Goal: Task Accomplishment & Management: Use online tool/utility

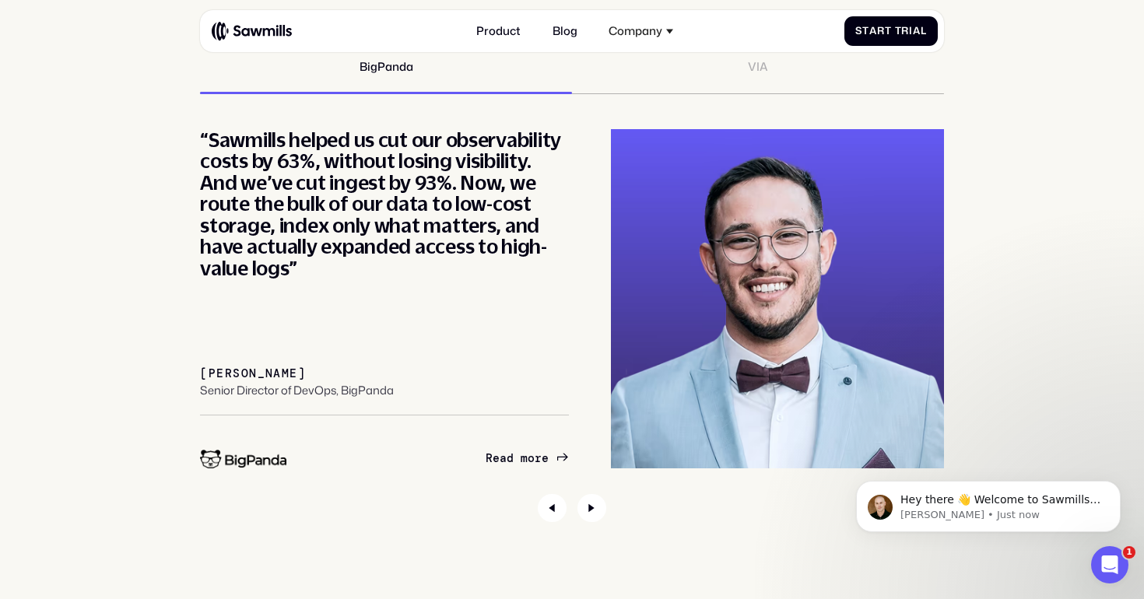
scroll to position [5316, 0]
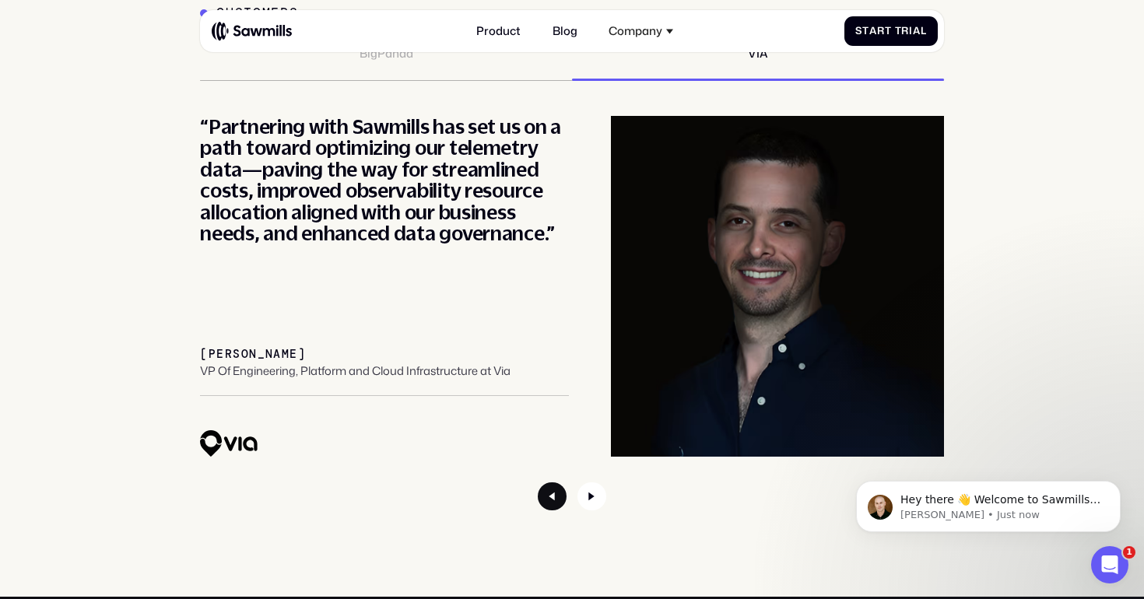
click at [549, 496] on icon "Previous slide" at bounding box center [552, 497] width 6 height 9
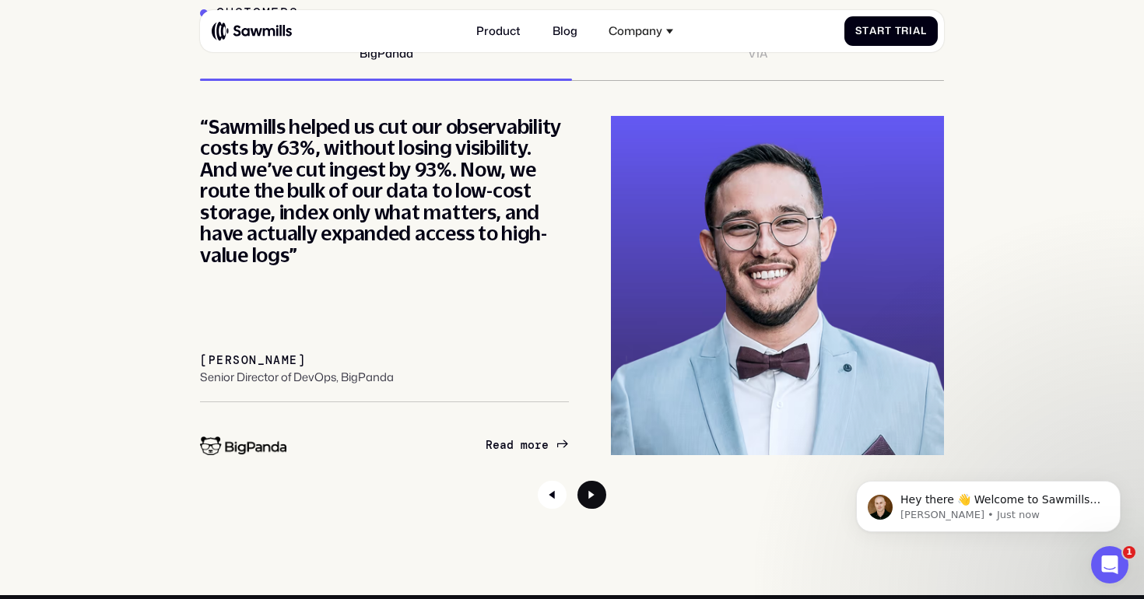
click at [586, 496] on icon "Next slide" at bounding box center [591, 495] width 29 height 29
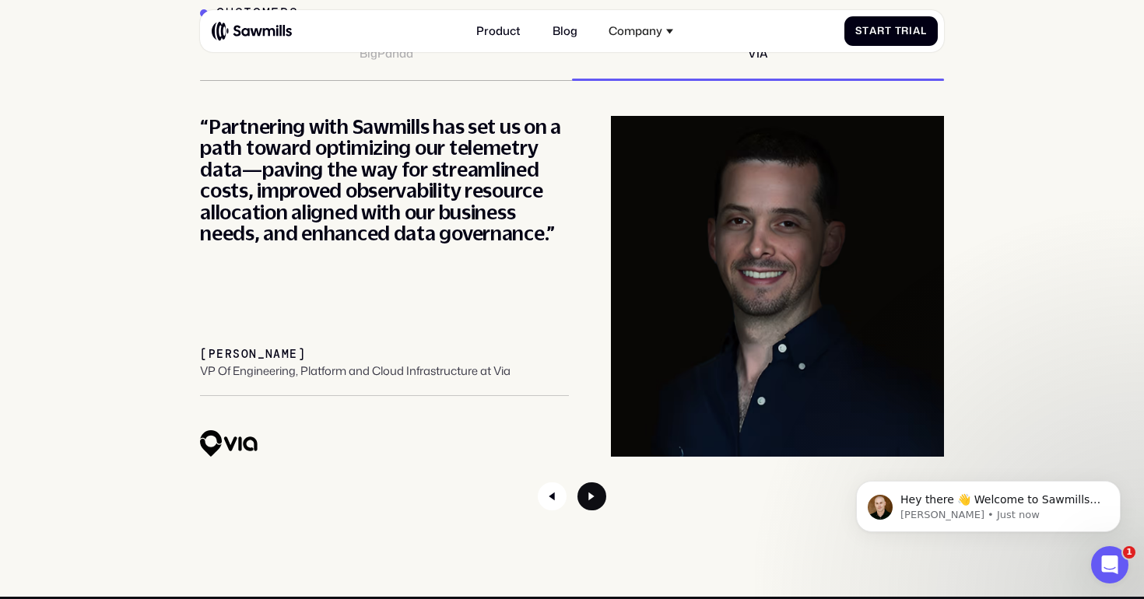
click at [586, 496] on icon "Next slide" at bounding box center [591, 496] width 29 height 29
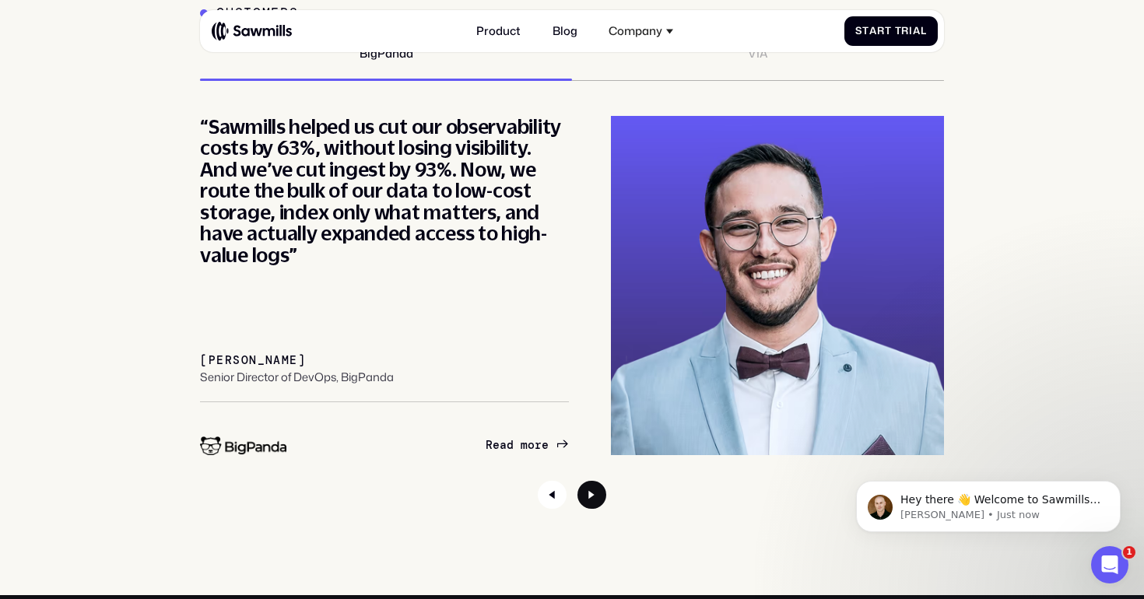
click at [586, 496] on icon "Next slide" at bounding box center [591, 495] width 29 height 29
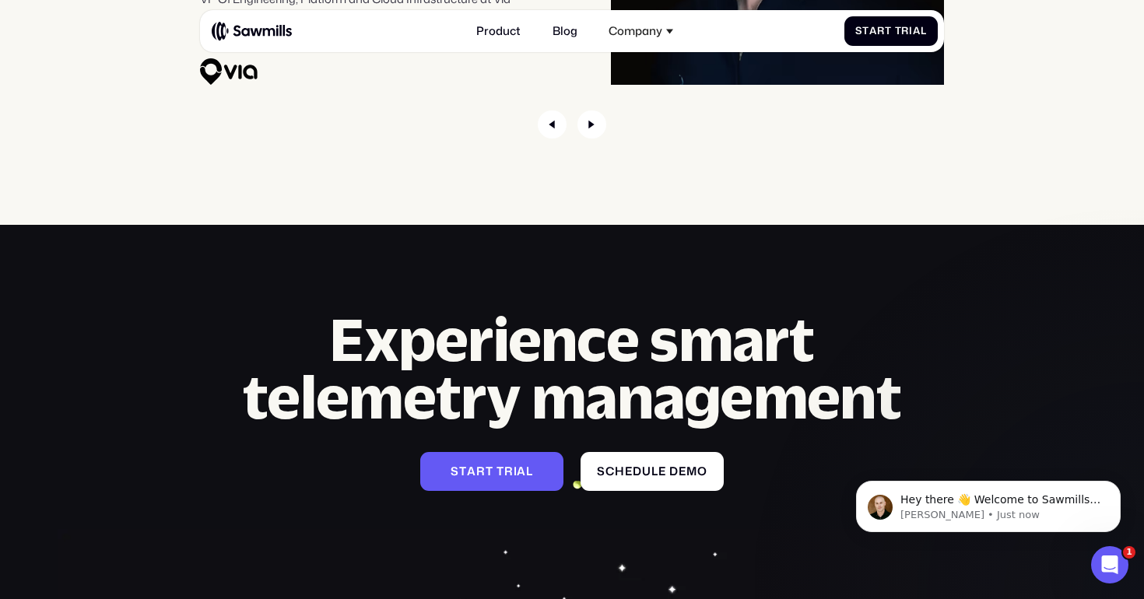
scroll to position [5701, 0]
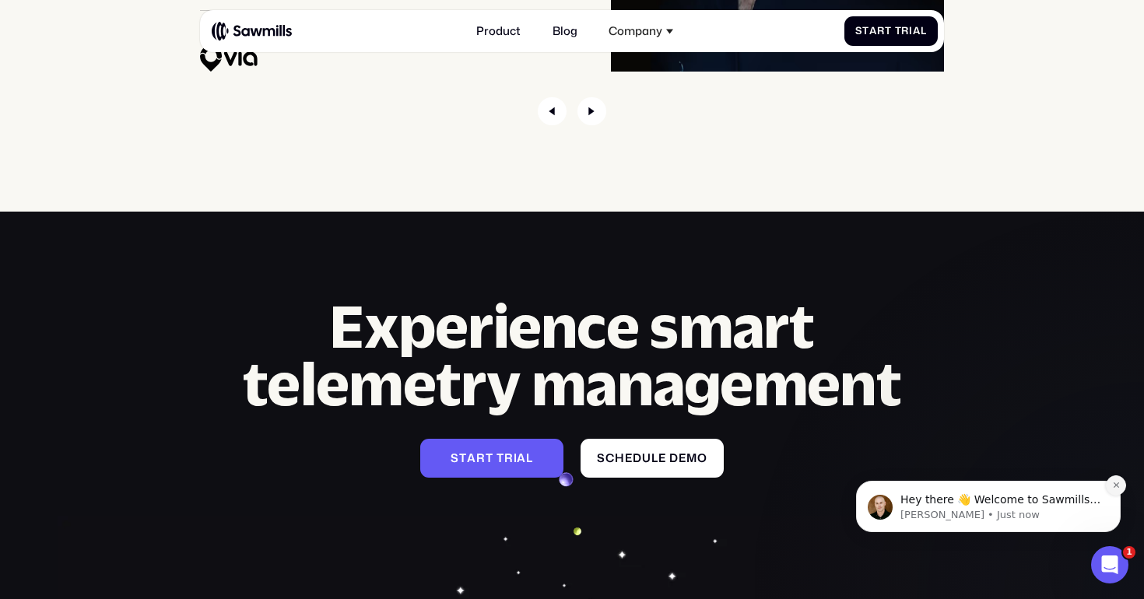
click at [1117, 486] on icon "Dismiss notification" at bounding box center [1116, 485] width 9 height 9
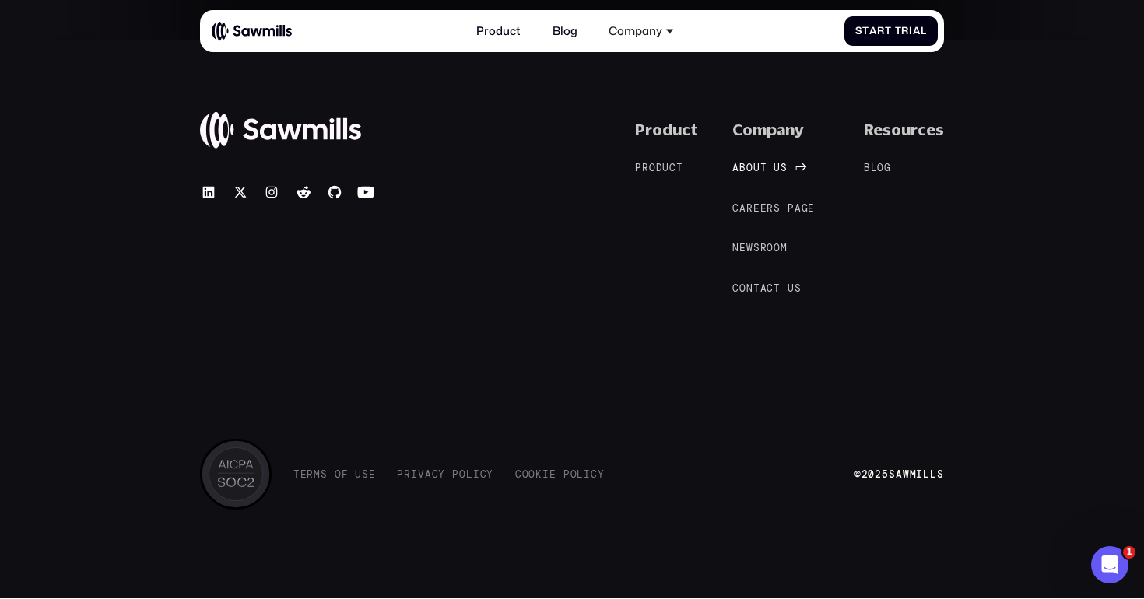
scroll to position [6504, 0]
click at [884, 165] on span "o" at bounding box center [880, 168] width 7 height 12
click at [204, 191] on icon at bounding box center [209, 193] width 12 height 12
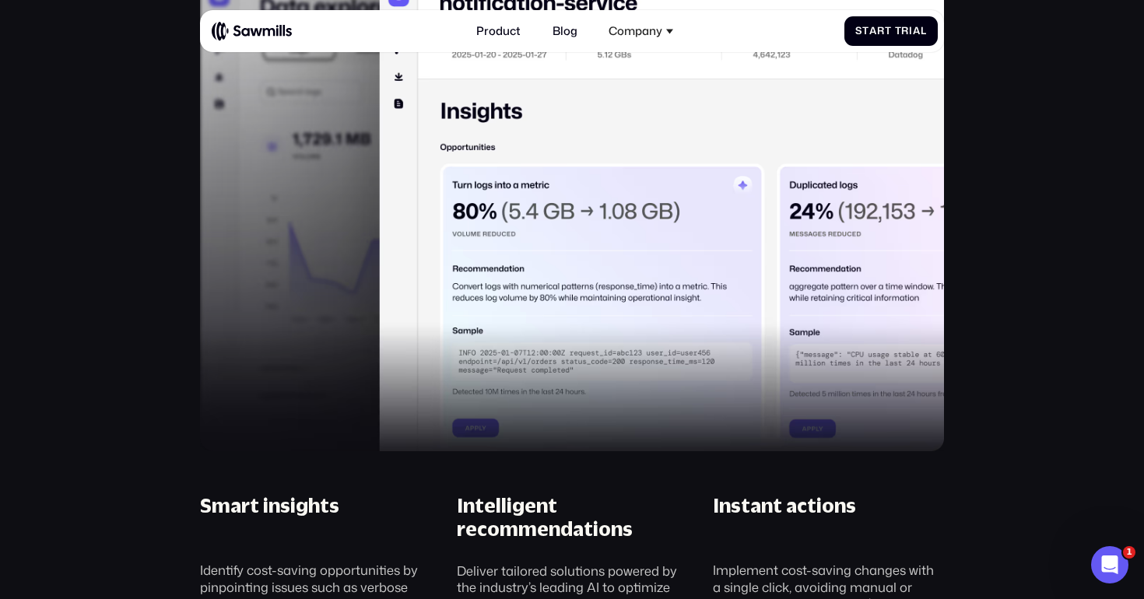
scroll to position [0, 0]
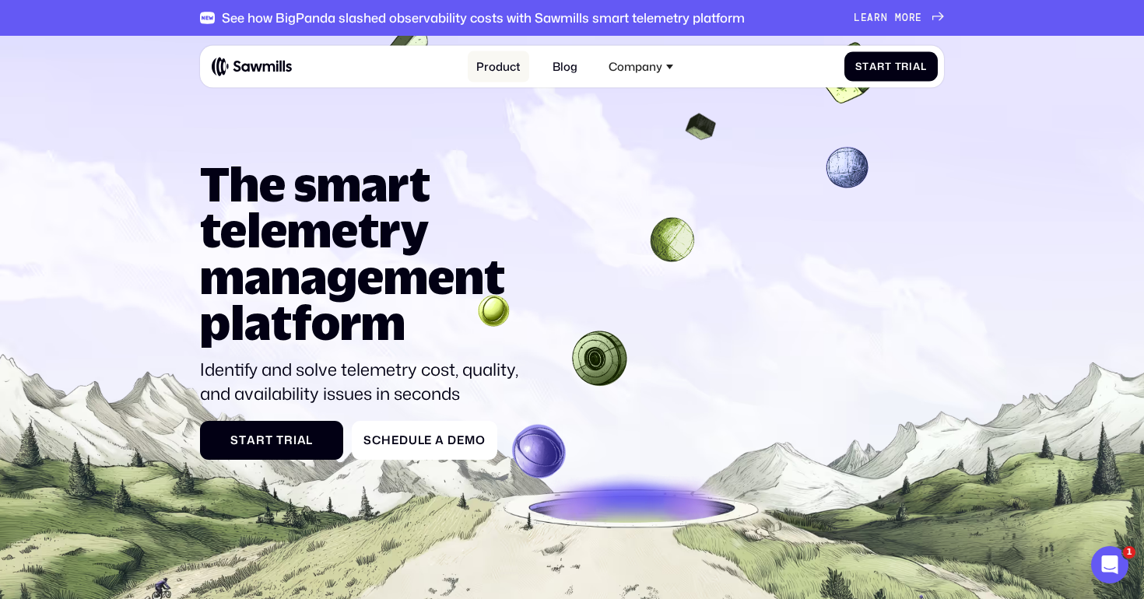
click at [496, 65] on link "Product" at bounding box center [498, 66] width 61 height 31
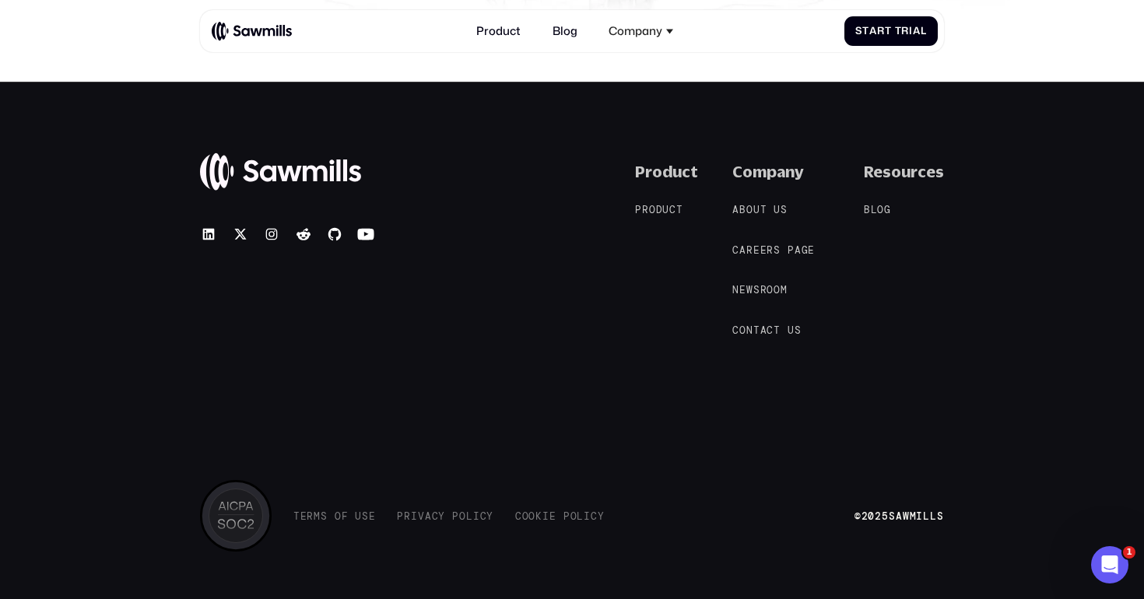
scroll to position [2212, 0]
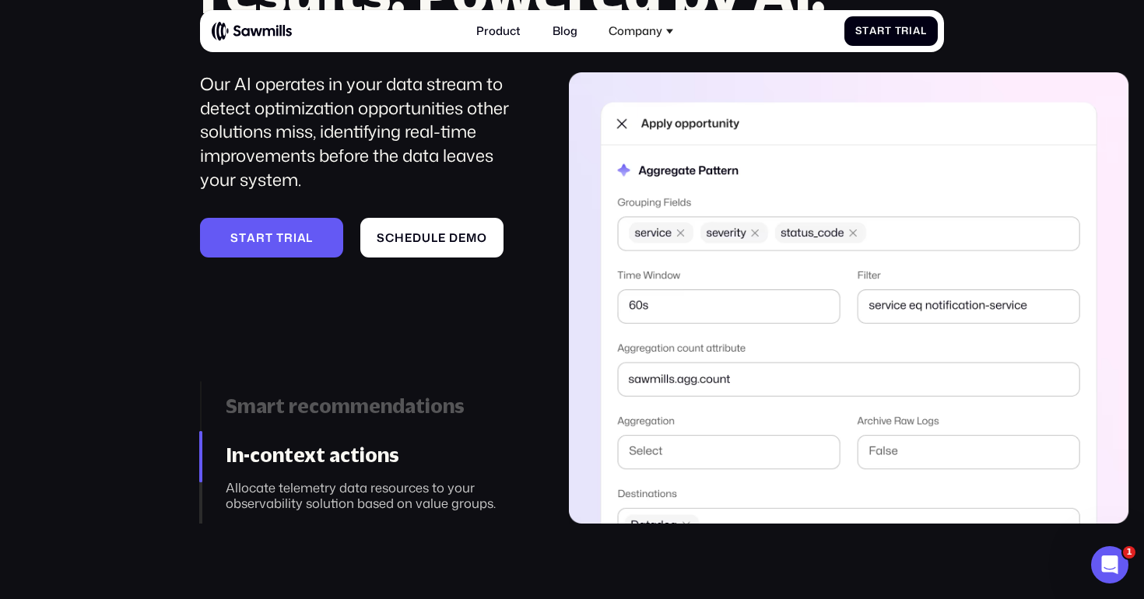
scroll to position [1669, 0]
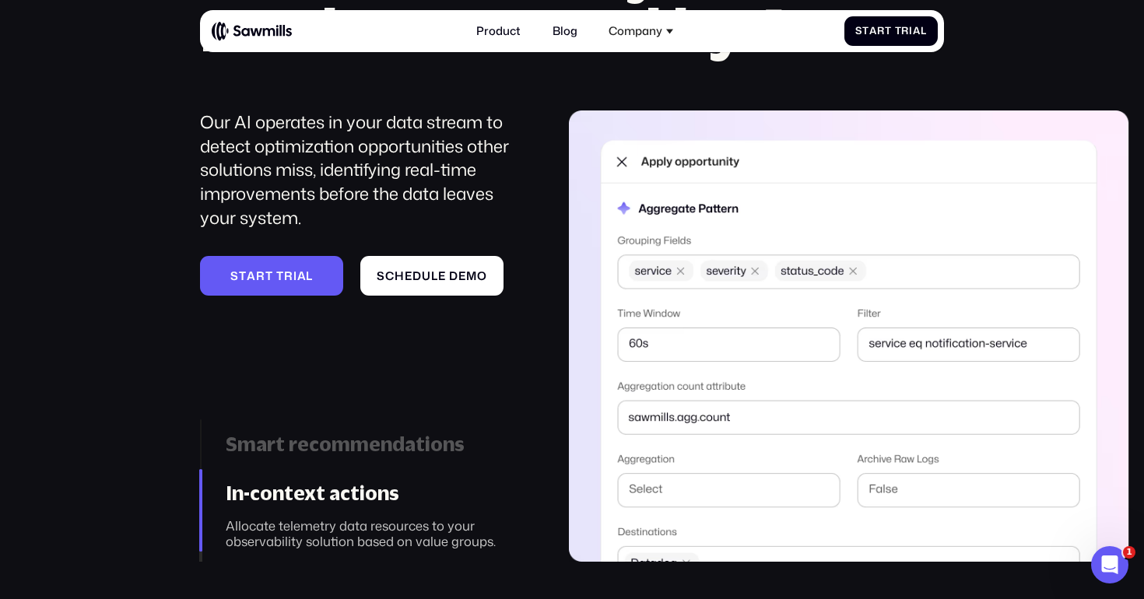
click at [367, 443] on div "Smart recommendations" at bounding box center [377, 444] width 303 height 23
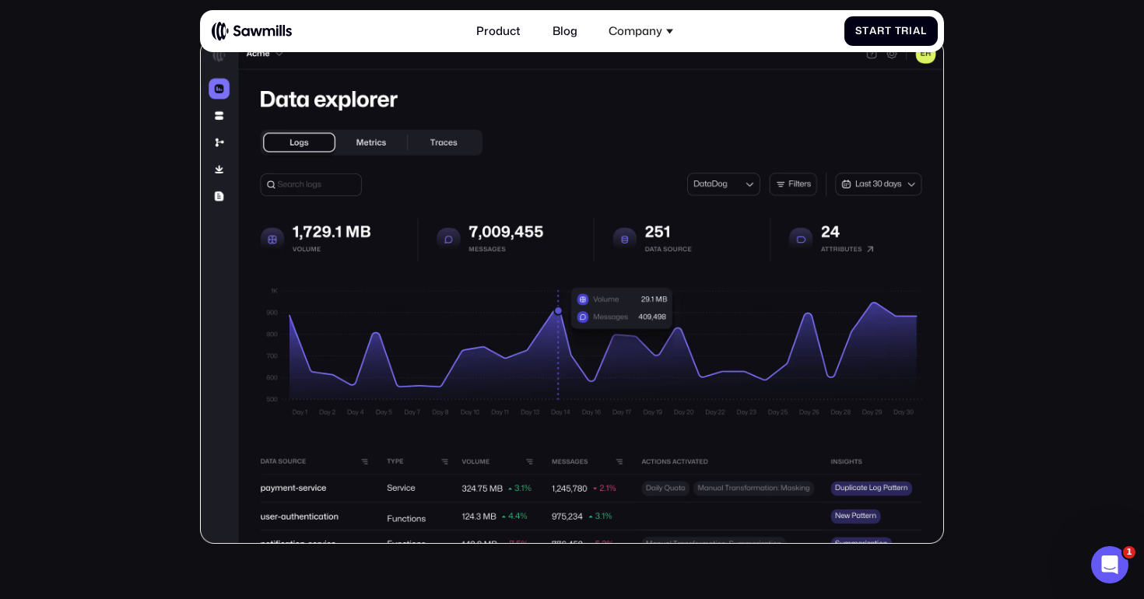
scroll to position [0, 0]
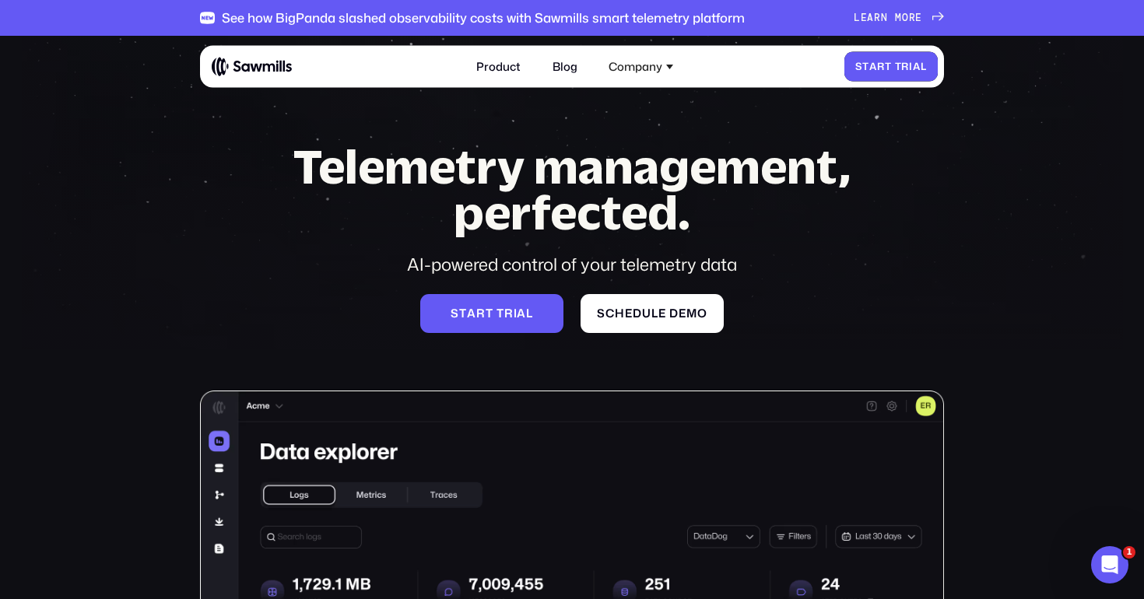
click at [886, 68] on span "t" at bounding box center [888, 67] width 7 height 12
